Goal: Browse casually

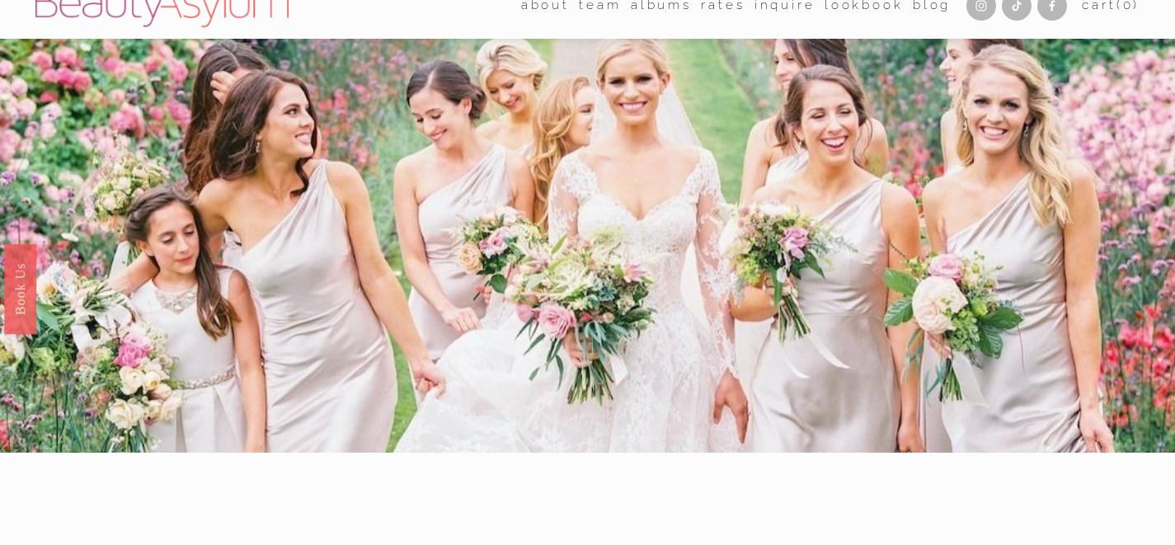
scroll to position [13, 0]
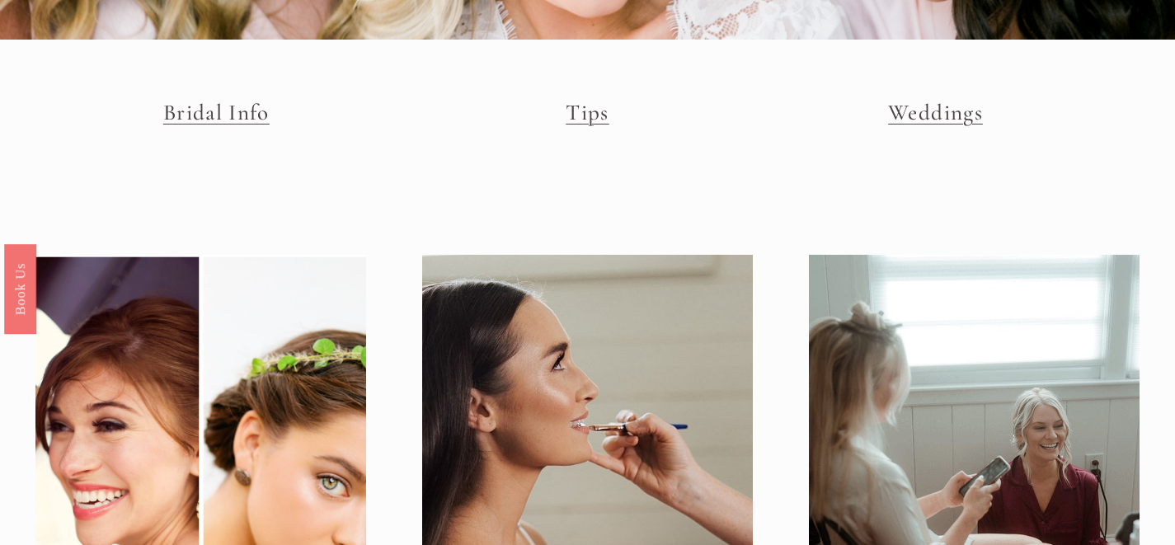
scroll to position [9, 0]
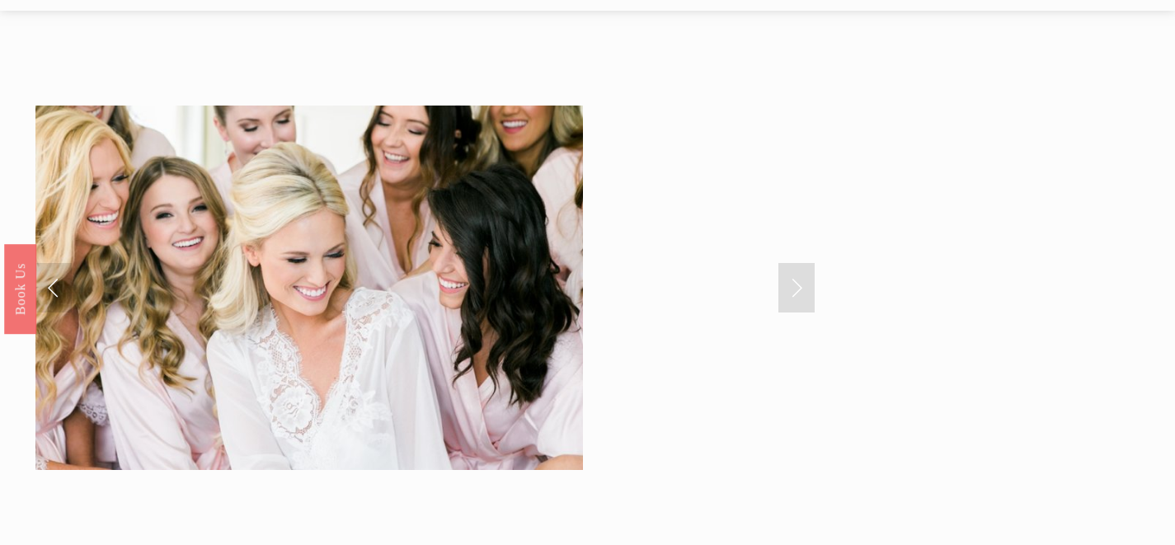
scroll to position [50, 0]
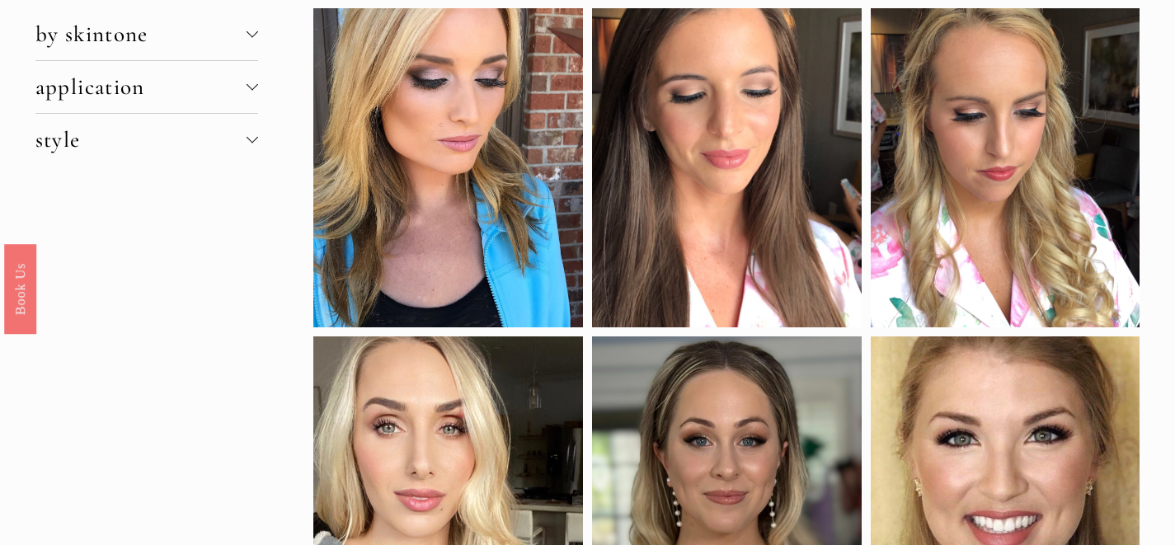
scroll to position [69, 0]
